Goal: Entertainment & Leisure: Consume media (video, audio)

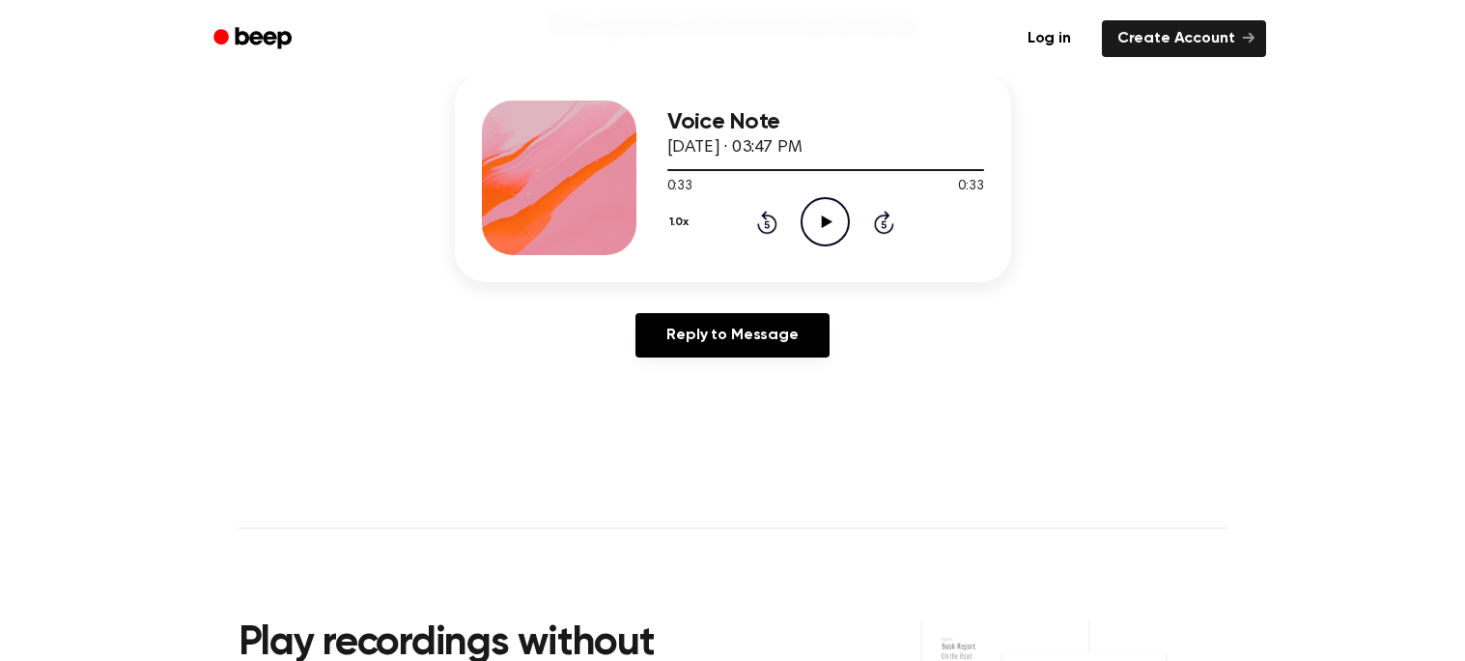
click at [809, 255] on div "Voice Note September 18, 2025 · 03:47 PM 0:33 0:33 Your browser does not suppor…" at bounding box center [733, 177] width 556 height 209
click at [835, 202] on icon "Play Audio" at bounding box center [825, 221] width 49 height 49
click at [757, 210] on icon "Rewind 5 seconds" at bounding box center [766, 222] width 21 height 25
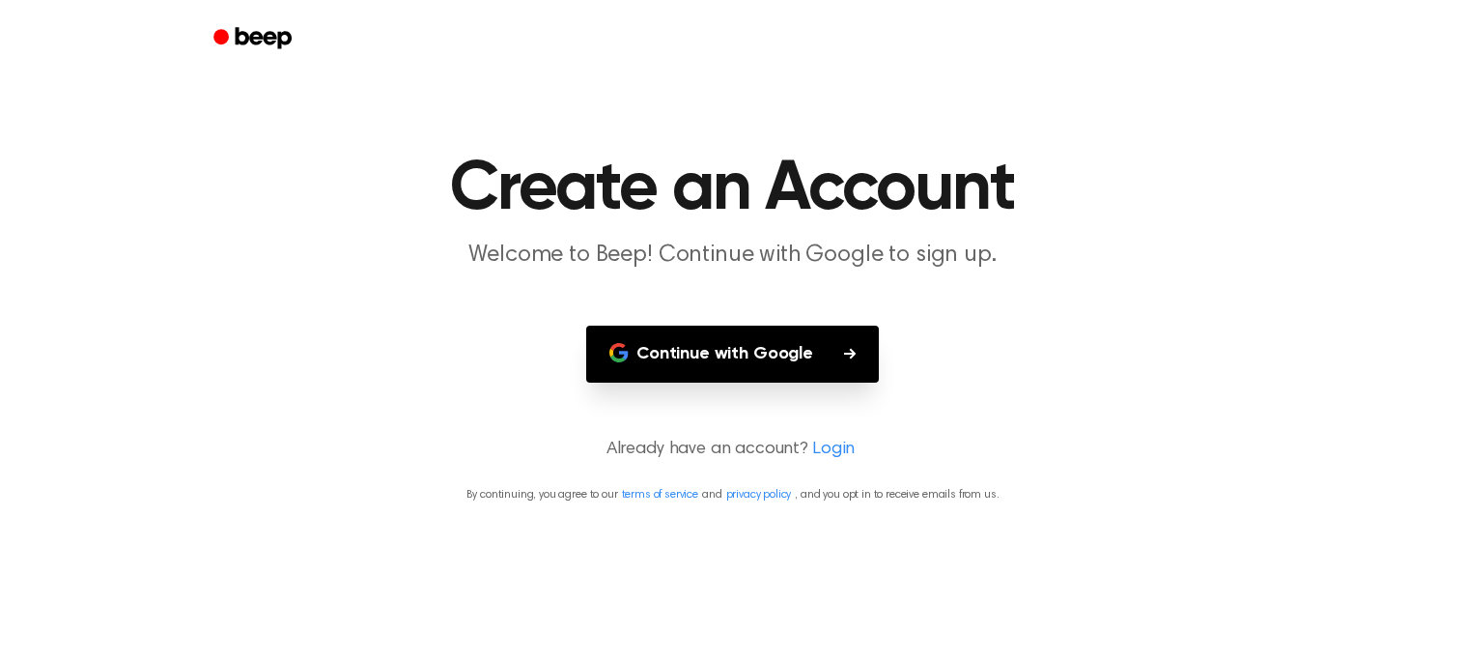
click at [856, 356] on button "Continue with Google" at bounding box center [732, 354] width 293 height 57
click at [862, 347] on button "Continue with Google" at bounding box center [732, 354] width 293 height 57
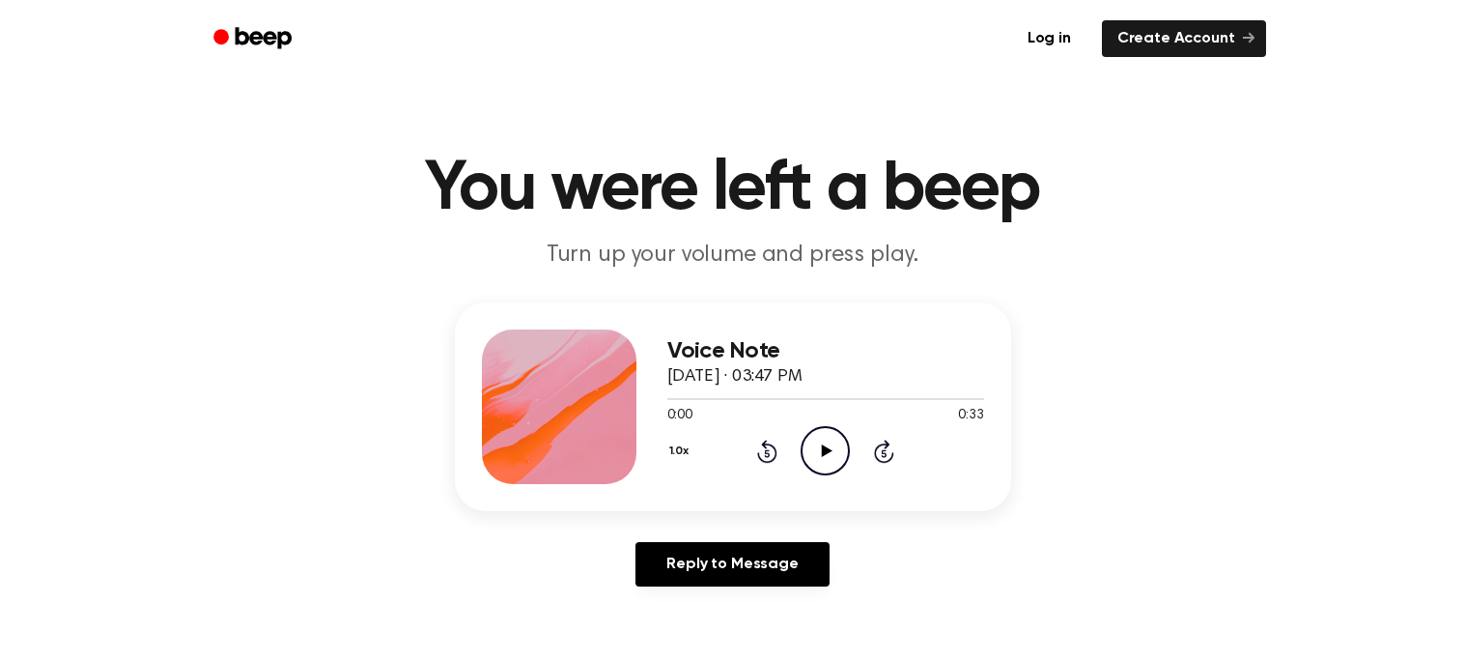
click at [667, 635] on main "You were left a beep Turn up your volume and press play. Voice Note September 1…" at bounding box center [732, 595] width 1465 height 1191
click at [678, 569] on link "Reply to Message" at bounding box center [732, 564] width 193 height 44
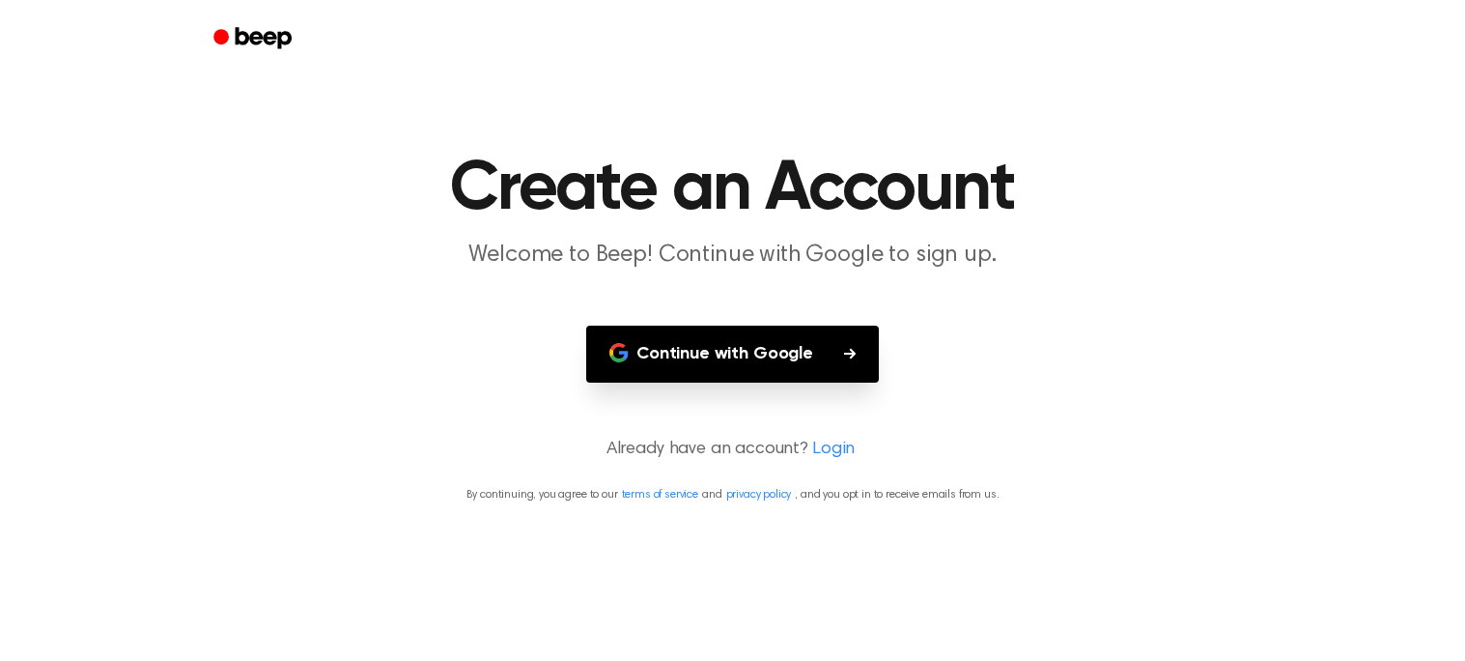
click at [213, 76] on div at bounding box center [733, 38] width 1066 height 77
click at [239, 55] on link "Beep" at bounding box center [254, 39] width 109 height 38
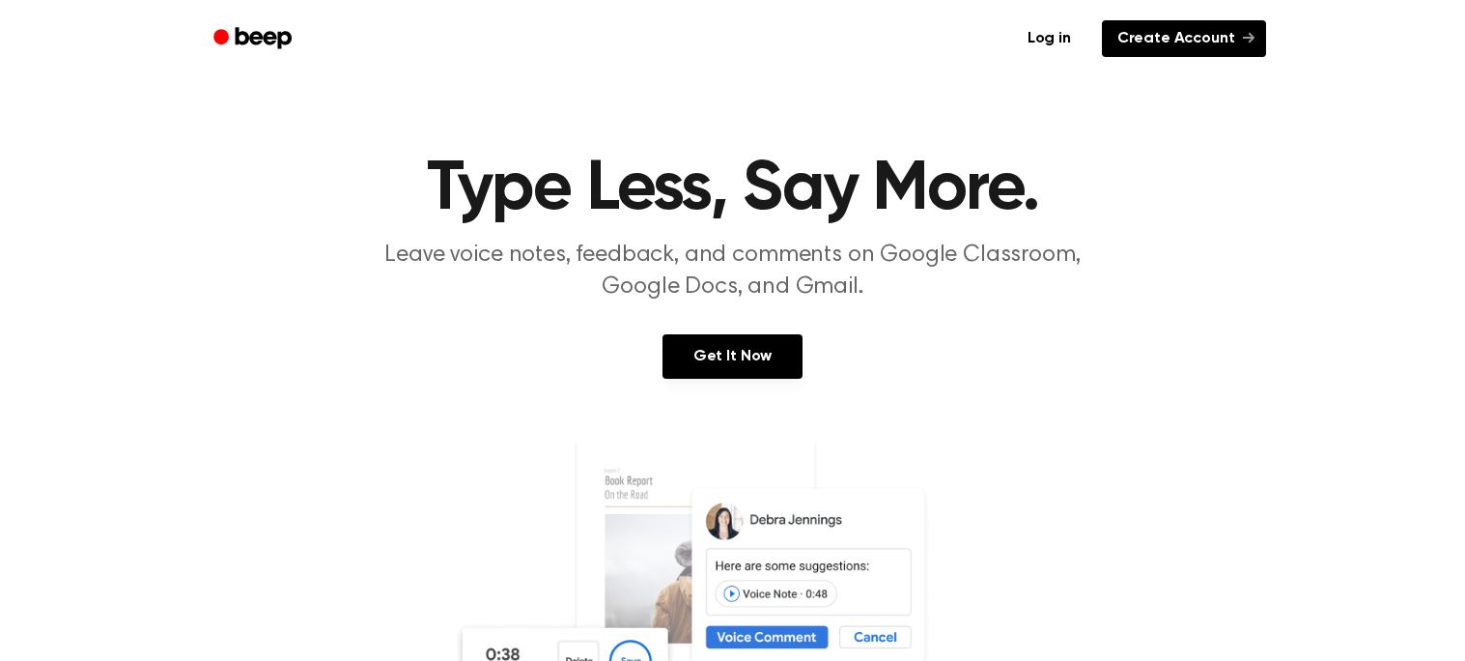
click at [1141, 51] on link "Create Account" at bounding box center [1184, 38] width 164 height 37
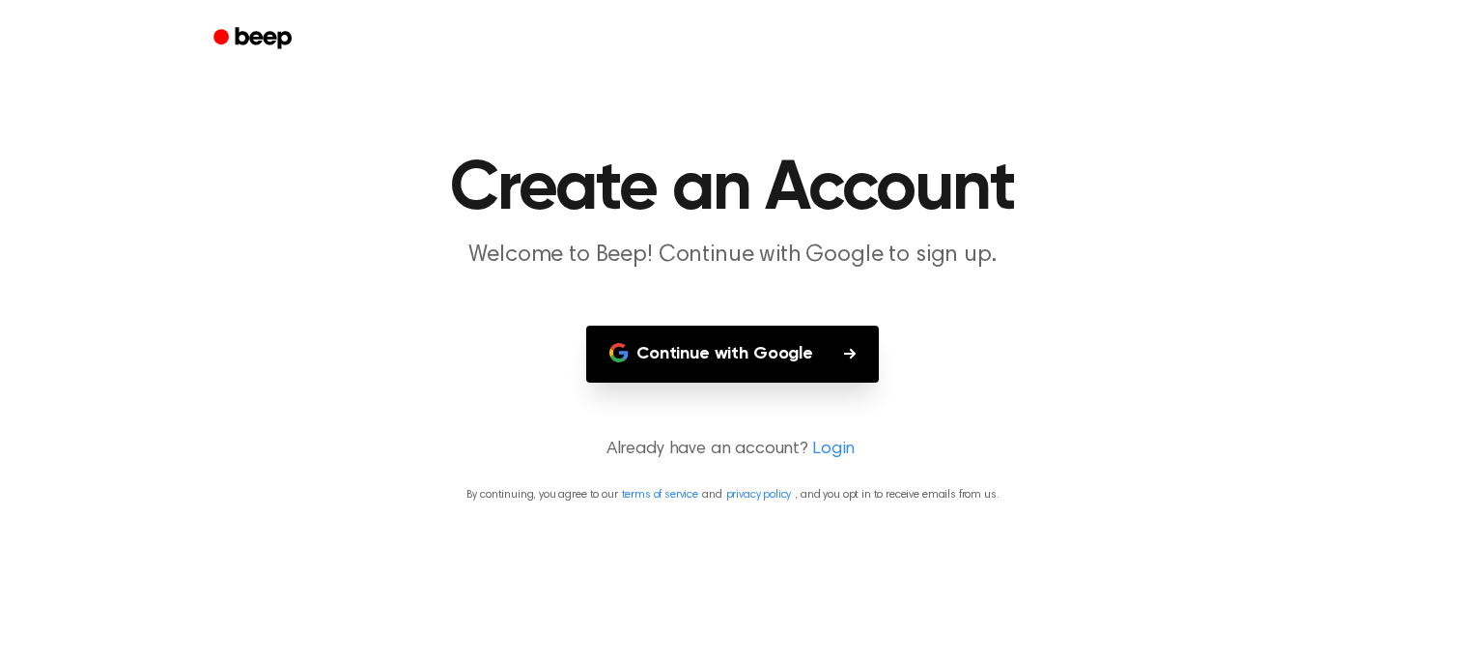
click at [612, 178] on h1 "Create an Account" at bounding box center [733, 190] width 989 height 70
click at [686, 469] on main "Create an Account Welcome to Beep! Continue with Google to sign up. Continue wi…" at bounding box center [732, 330] width 1465 height 661
click at [219, 51] on icon "Beep" at bounding box center [254, 38] width 82 height 28
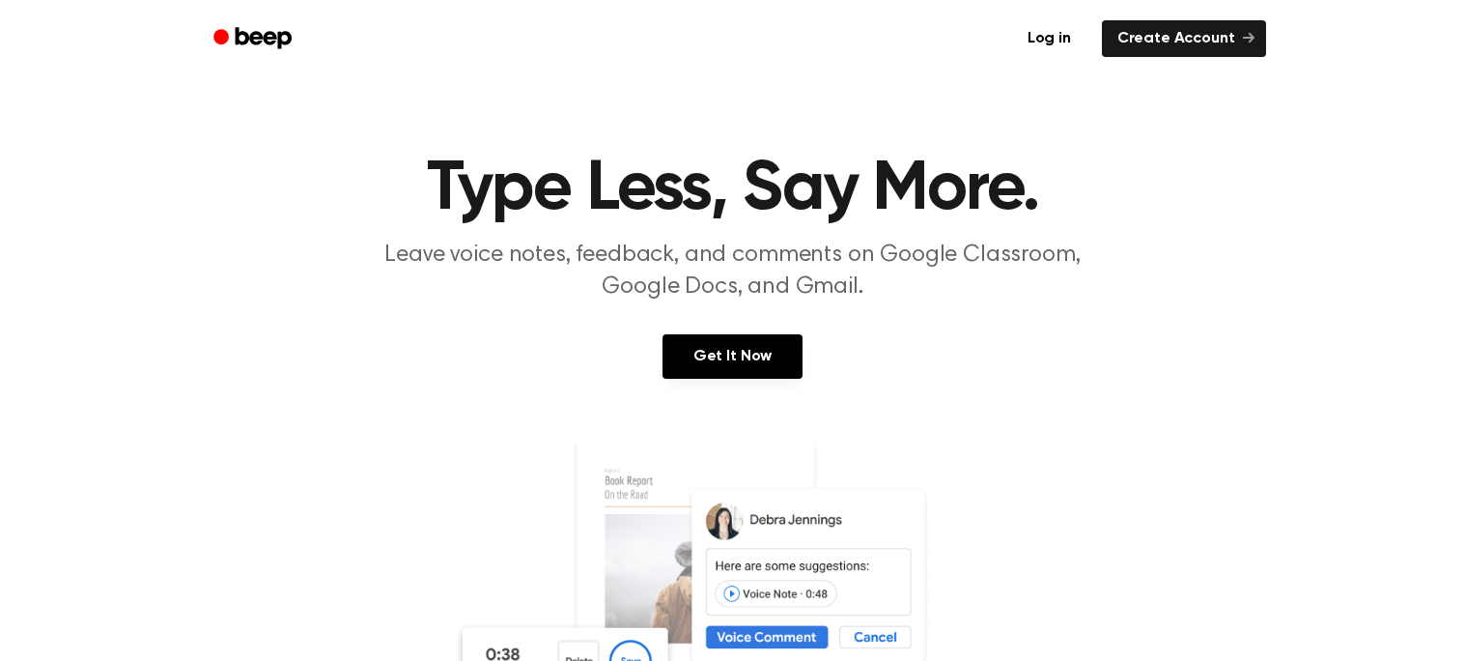
click at [1043, 41] on link "Log in" at bounding box center [1049, 38] width 82 height 44
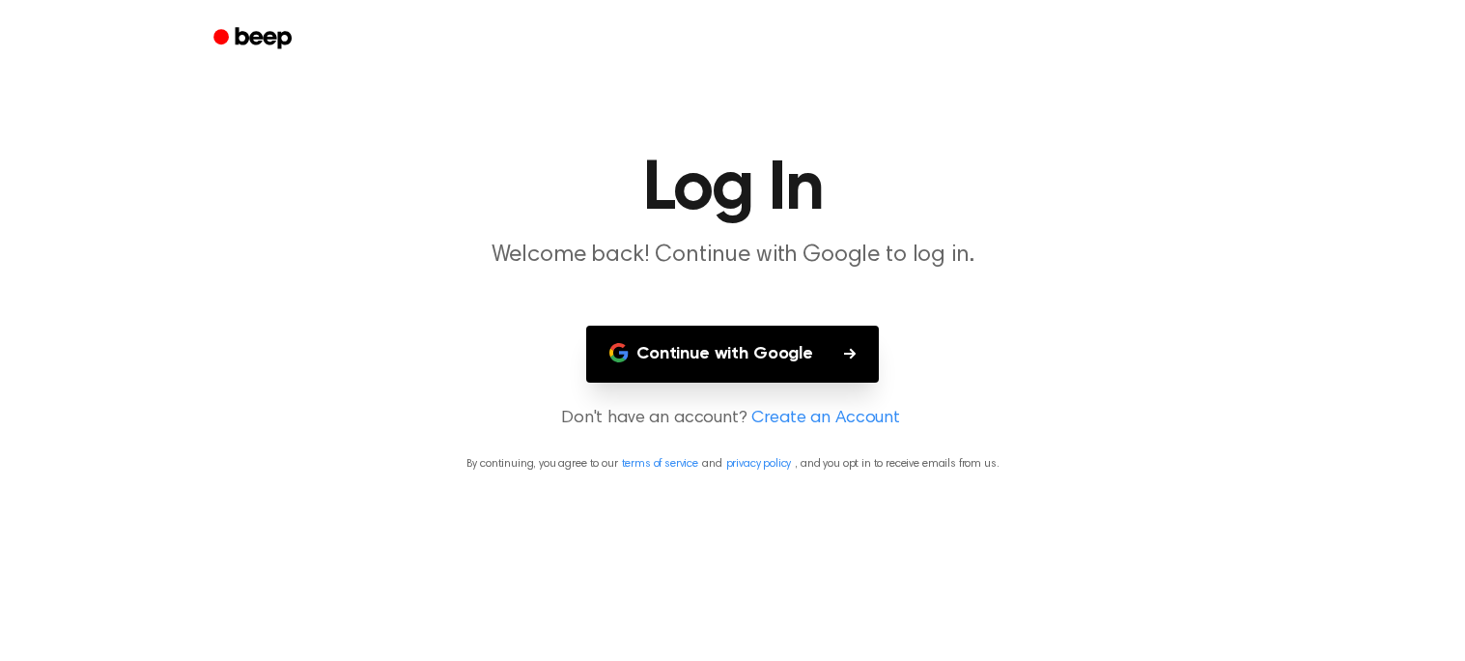
click at [889, 439] on main "Log In Welcome back! Continue with Google to log in. Continue with Google Don't…" at bounding box center [732, 330] width 1465 height 661
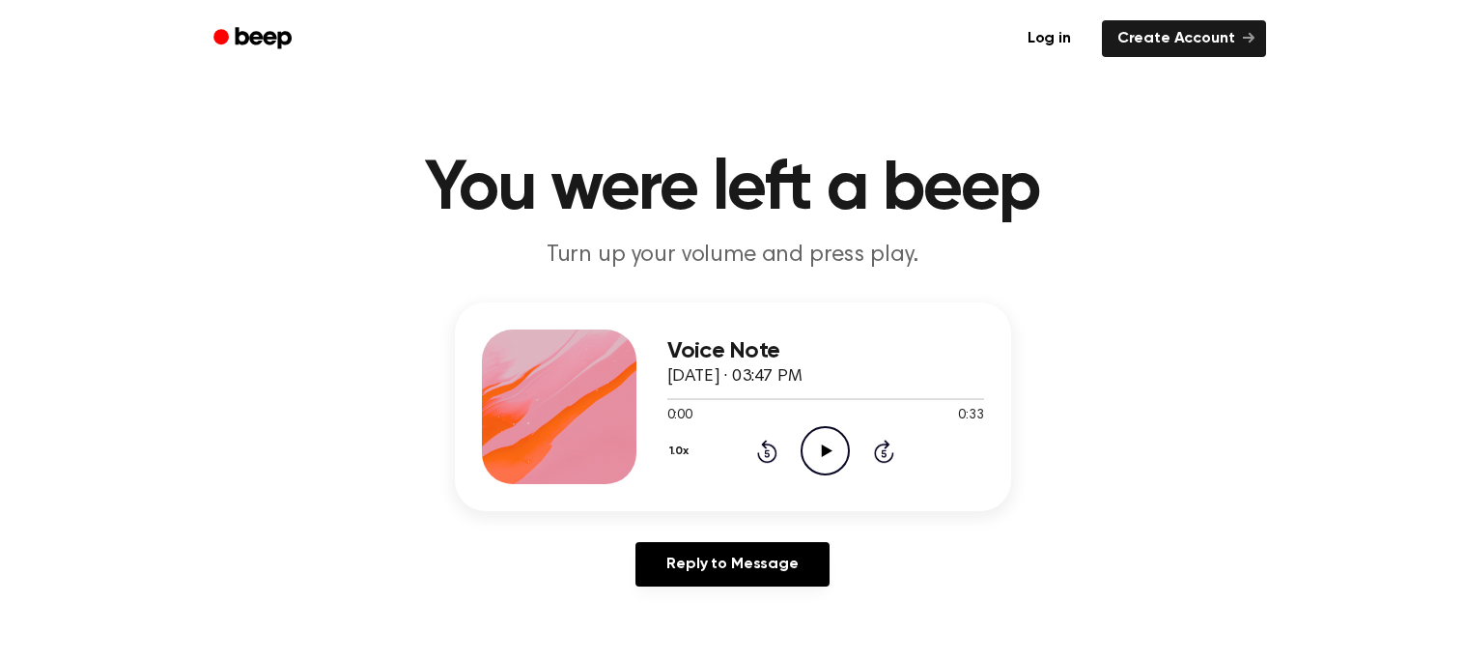
click at [806, 467] on icon "Play Audio" at bounding box center [825, 450] width 49 height 49
click at [835, 431] on icon "Pause Audio" at bounding box center [825, 450] width 49 height 49
click at [829, 448] on icon "Play Audio" at bounding box center [825, 450] width 49 height 49
click at [774, 439] on icon "Rewind 5 seconds" at bounding box center [766, 451] width 21 height 25
click at [765, 452] on icon at bounding box center [767, 453] width 5 height 8
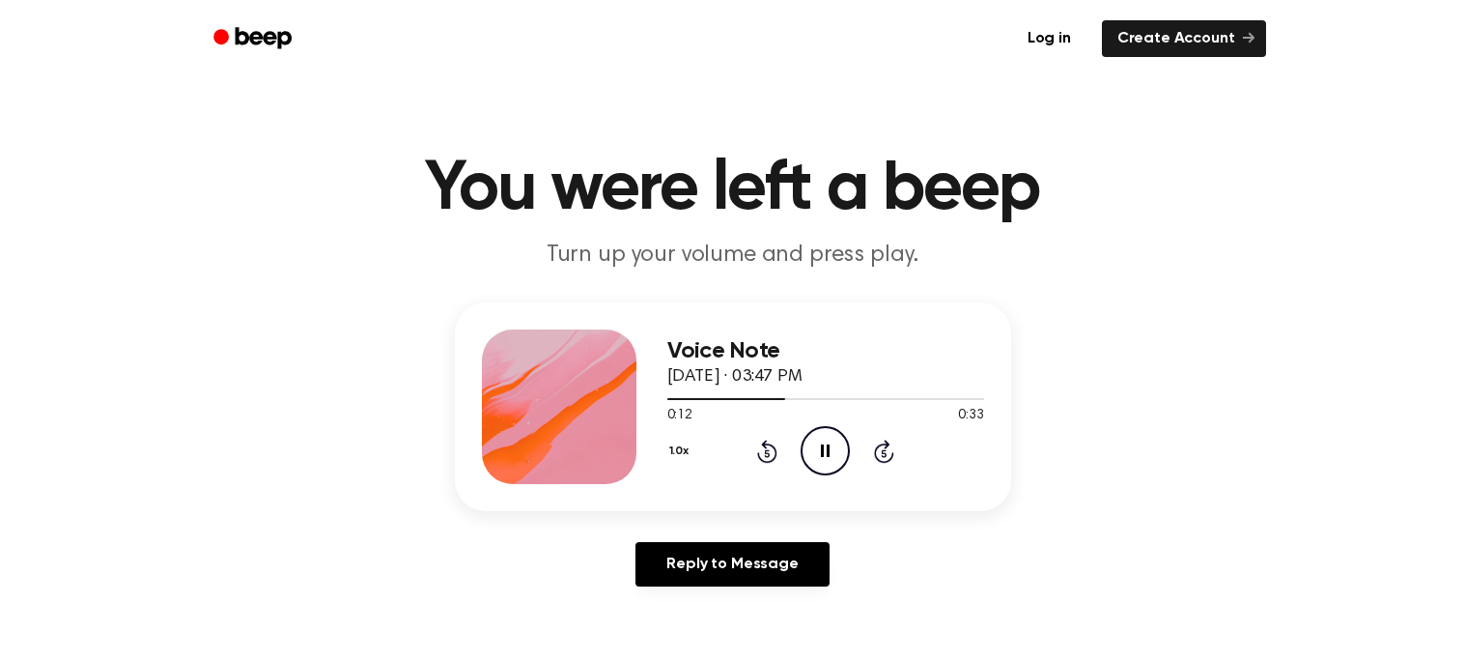
click at [757, 460] on icon "Rewind 5 seconds" at bounding box center [766, 451] width 21 height 25
click at [767, 452] on icon at bounding box center [767, 453] width 5 height 8
click at [820, 444] on icon "Pause Audio" at bounding box center [825, 450] width 49 height 49
click at [822, 434] on icon "Play Audio" at bounding box center [825, 450] width 49 height 49
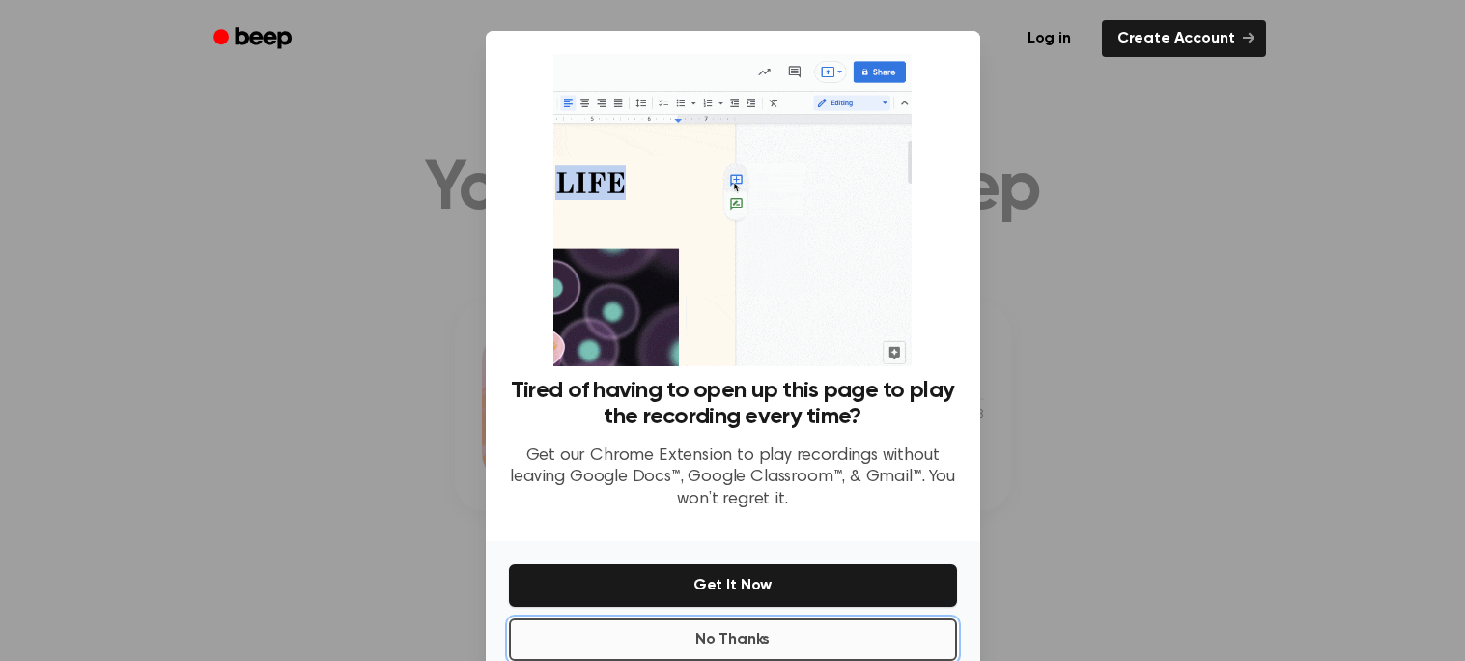
click at [713, 635] on button "No Thanks" at bounding box center [733, 639] width 448 height 43
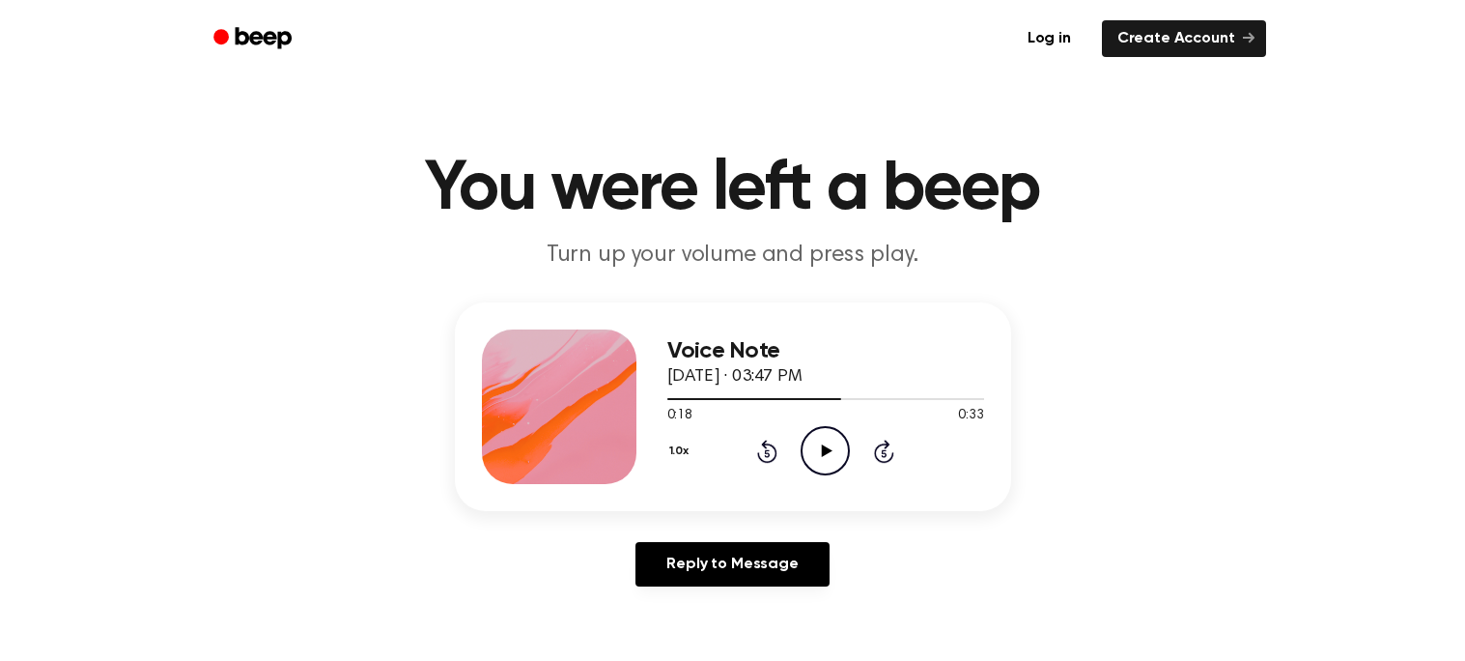
click at [821, 448] on icon "Play Audio" at bounding box center [825, 450] width 49 height 49
click at [832, 398] on div at bounding box center [825, 399] width 317 height 2
click at [821, 430] on icon "Play Audio" at bounding box center [825, 450] width 49 height 49
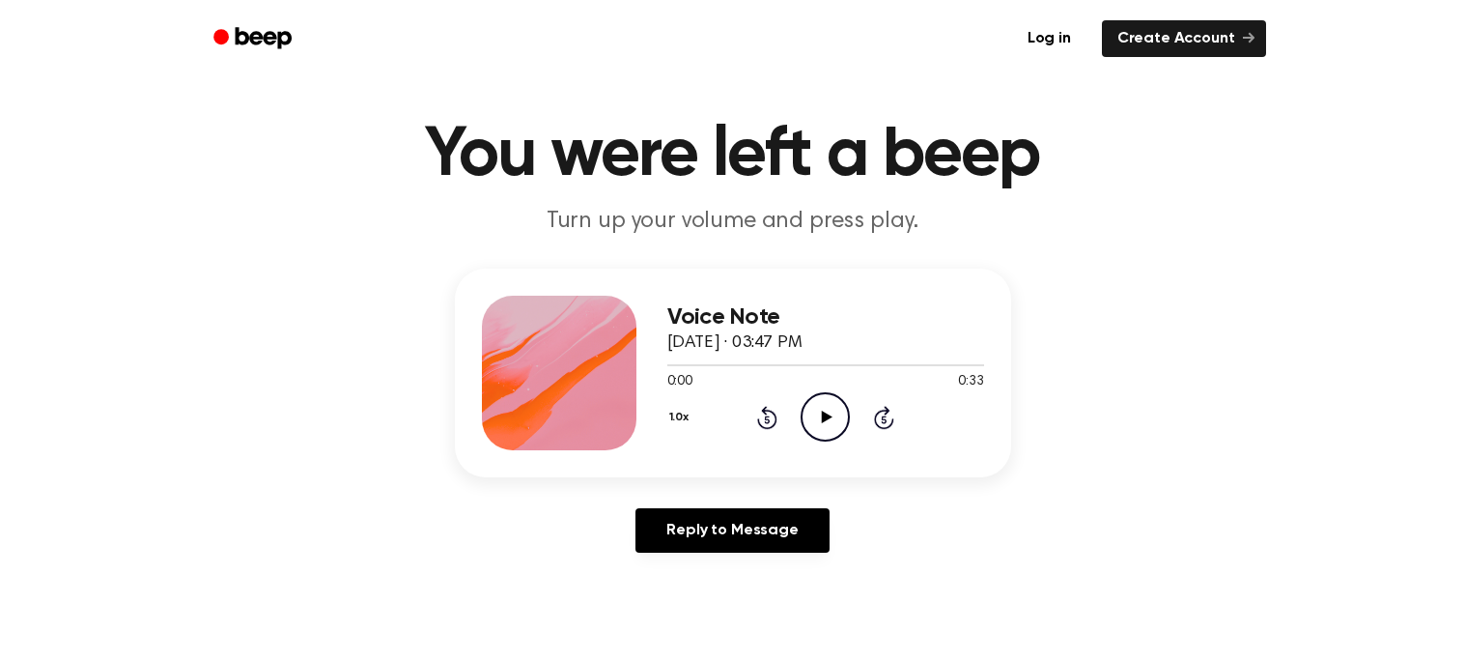
click at [774, 409] on icon "Rewind 5 seconds" at bounding box center [766, 417] width 21 height 25
click at [819, 426] on icon "Play Audio" at bounding box center [825, 416] width 49 height 49
click at [558, 363] on div at bounding box center [559, 373] width 155 height 155
